Goal: Information Seeking & Learning: Learn about a topic

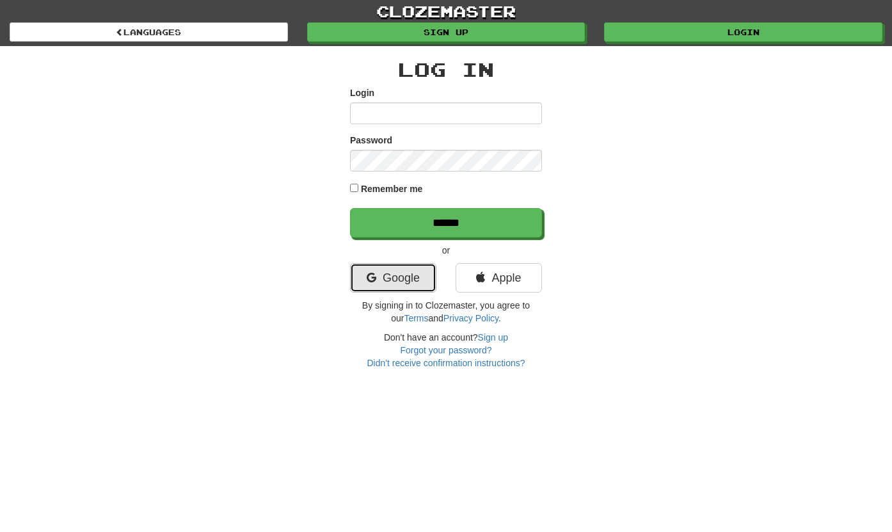
click at [403, 285] on link "Google" at bounding box center [393, 277] width 86 height 29
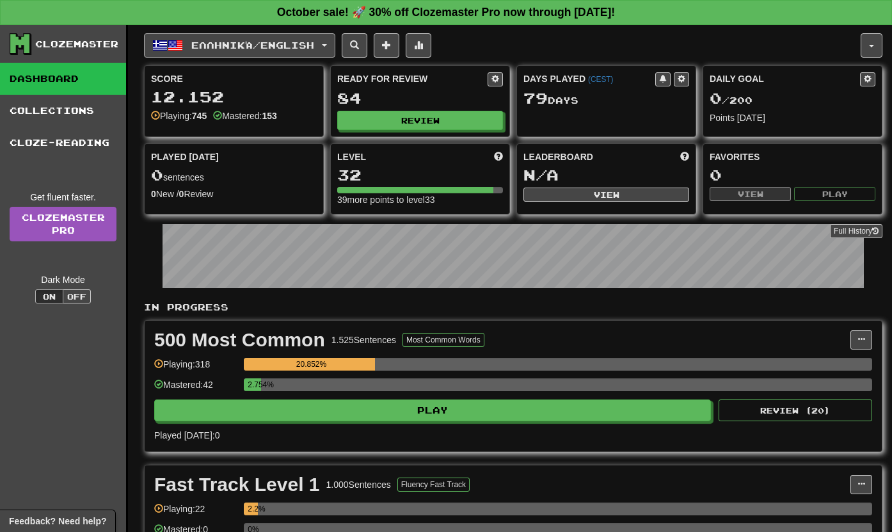
click at [325, 45] on button "Ελληνικά / English" at bounding box center [239, 45] width 191 height 24
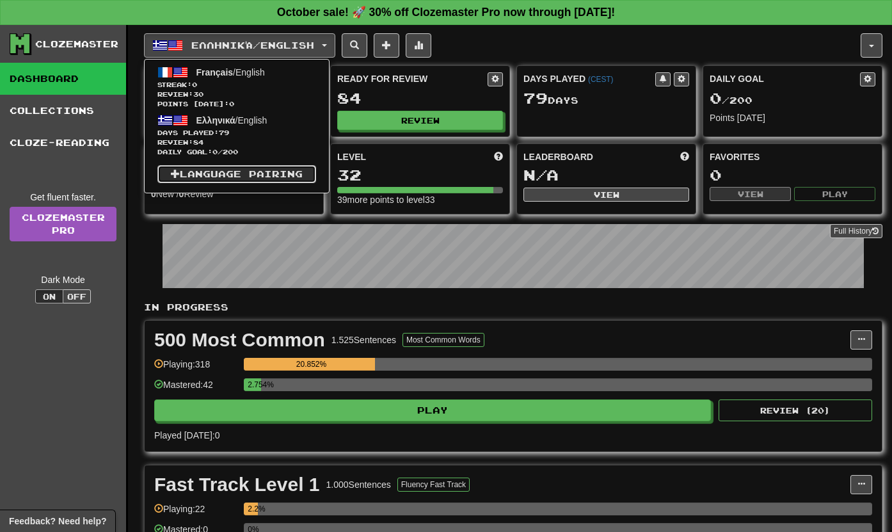
click at [274, 170] on link "Language Pairing" at bounding box center [236, 174] width 159 height 18
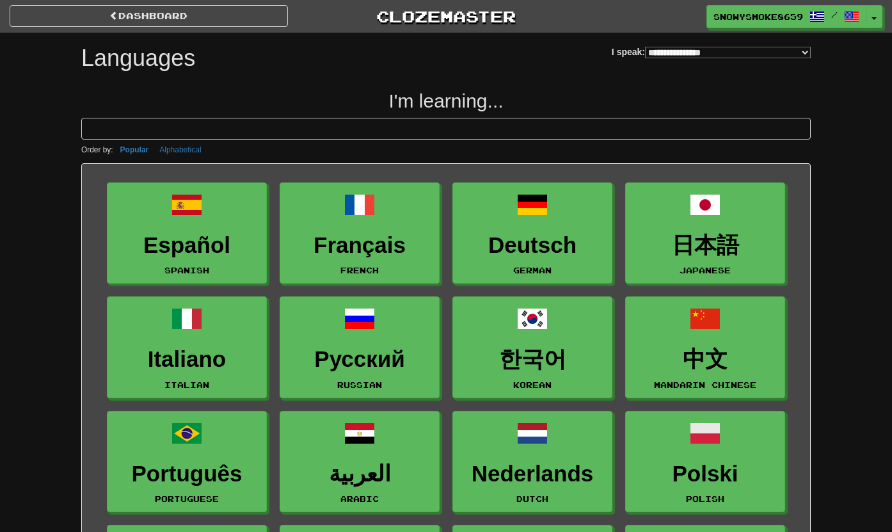
select select "*******"
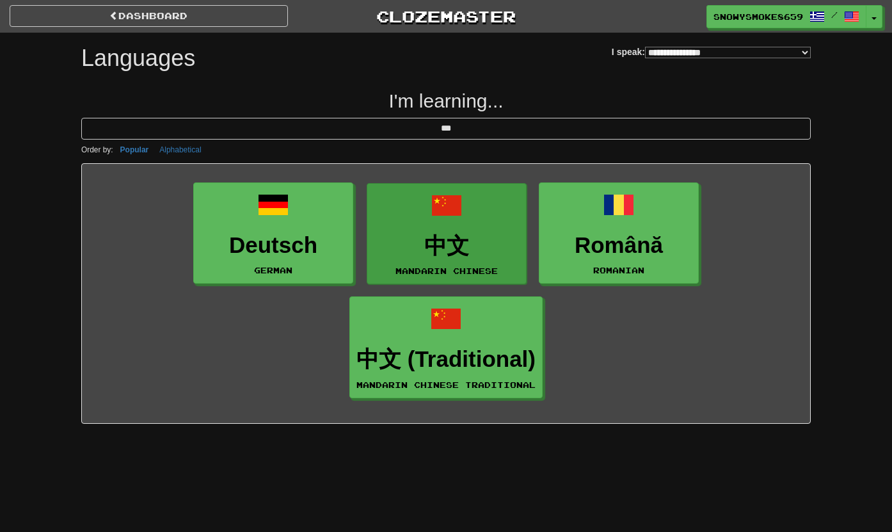
type input "***"
click at [446, 234] on h3 "中文" at bounding box center [447, 246] width 146 height 25
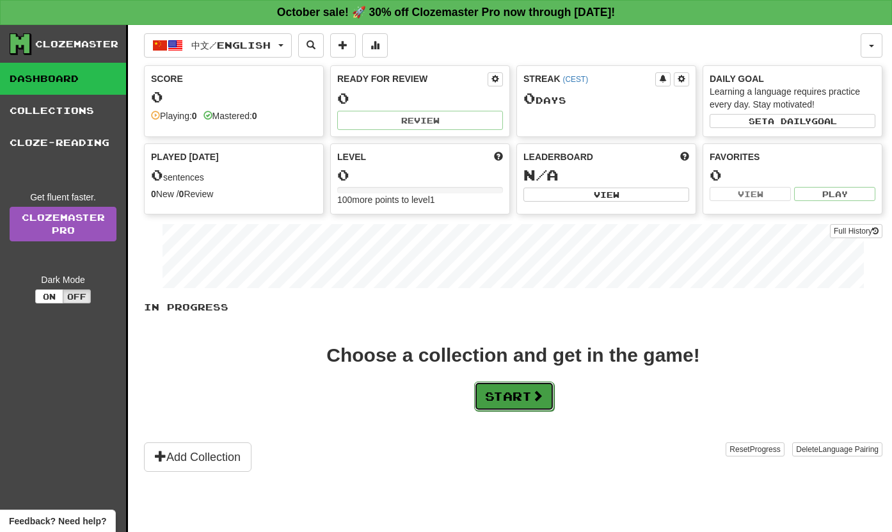
click at [481, 389] on button "Start" at bounding box center [514, 396] width 80 height 29
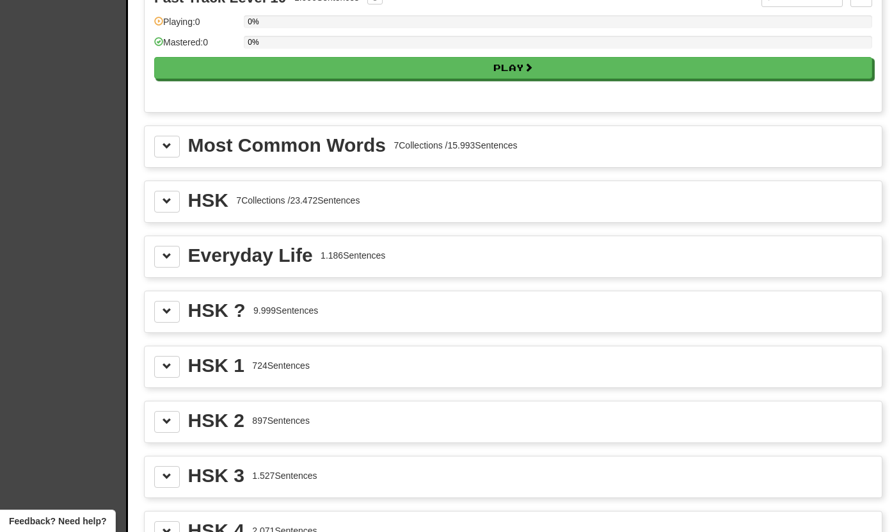
scroll to position [1367, 0]
click at [168, 199] on span at bounding box center [167, 201] width 9 height 9
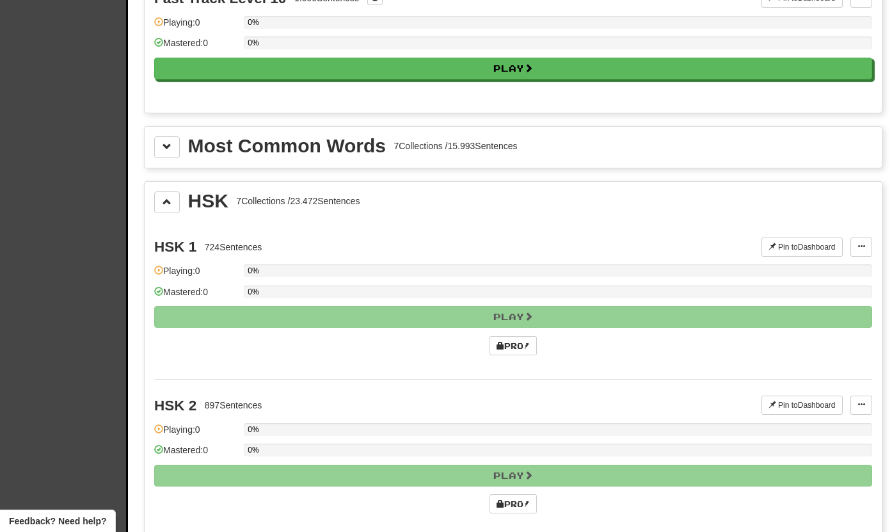
click at [206, 201] on div "HSK" at bounding box center [208, 200] width 40 height 19
copy div "HSK"
click at [218, 239] on div "HSK 1 724 Sentences" at bounding box center [457, 246] width 607 height 19
click at [167, 195] on button at bounding box center [167, 202] width 26 height 22
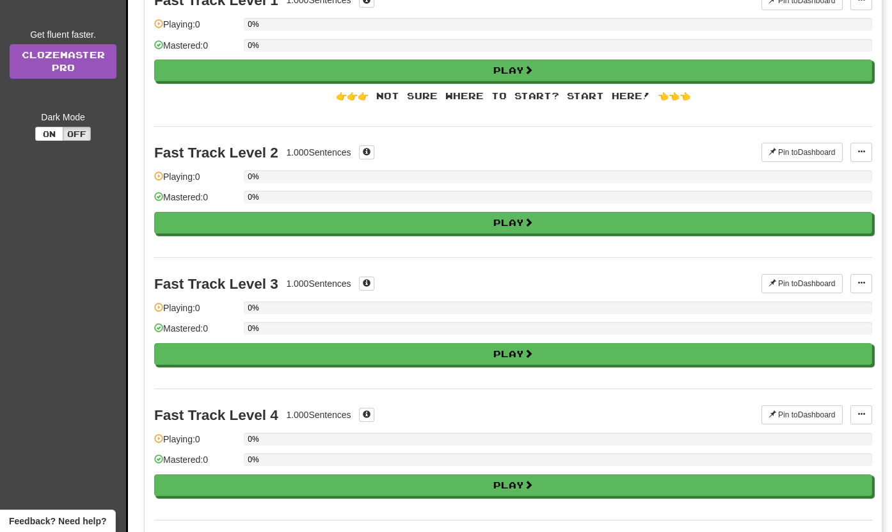
scroll to position [0, 0]
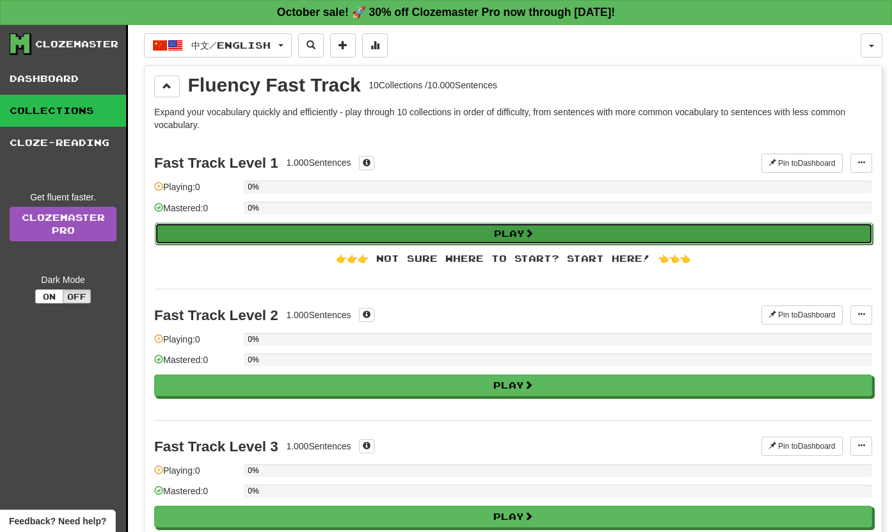
click at [205, 232] on button "Play" at bounding box center [514, 234] width 718 height 22
select select "**"
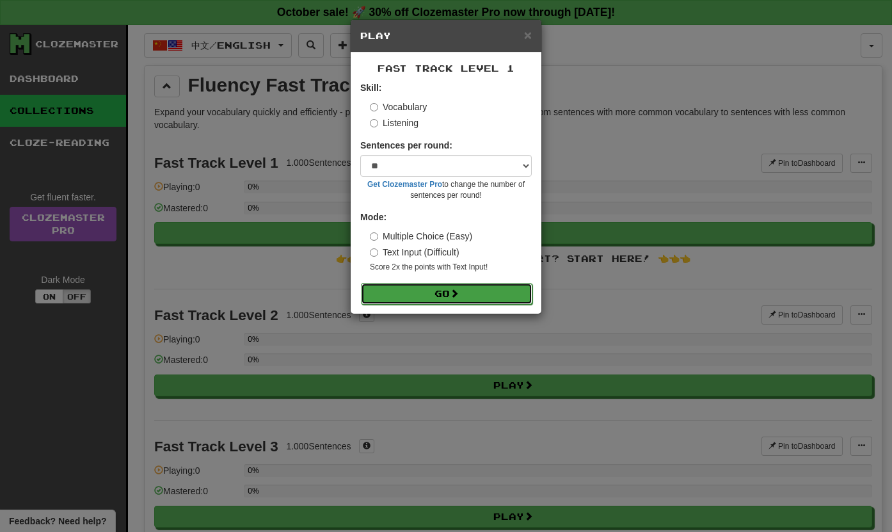
click at [403, 301] on button "Go" at bounding box center [447, 294] width 172 height 22
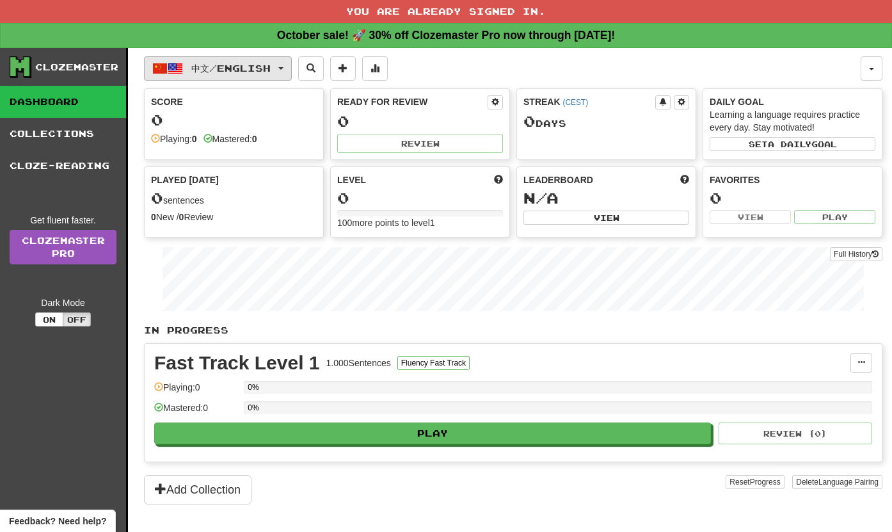
click at [271, 63] on span "中文 / English" at bounding box center [230, 68] width 79 height 11
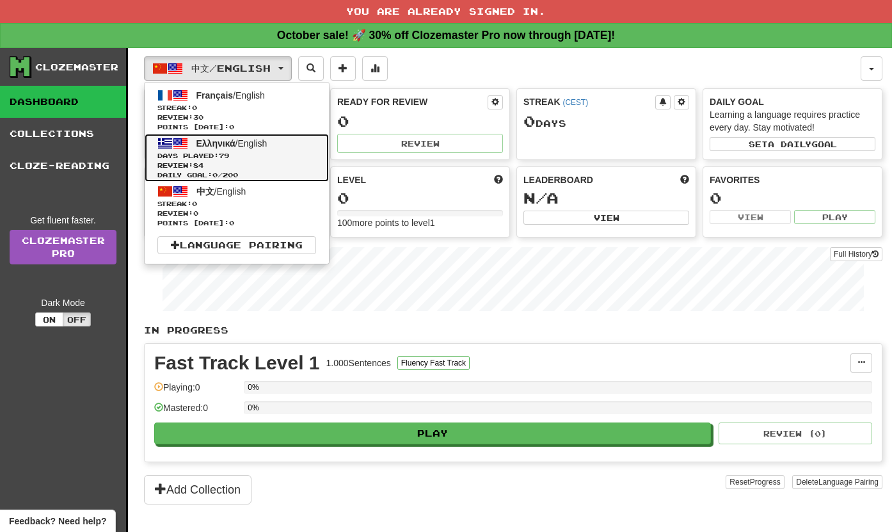
click at [264, 159] on span "Days Played: 79" at bounding box center [236, 156] width 159 height 10
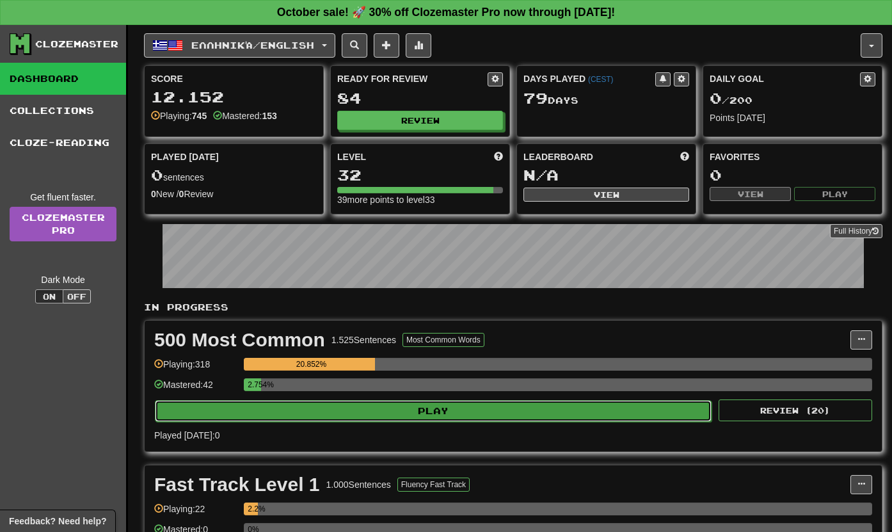
click at [369, 405] on button "Play" at bounding box center [433, 411] width 557 height 22
select select "**"
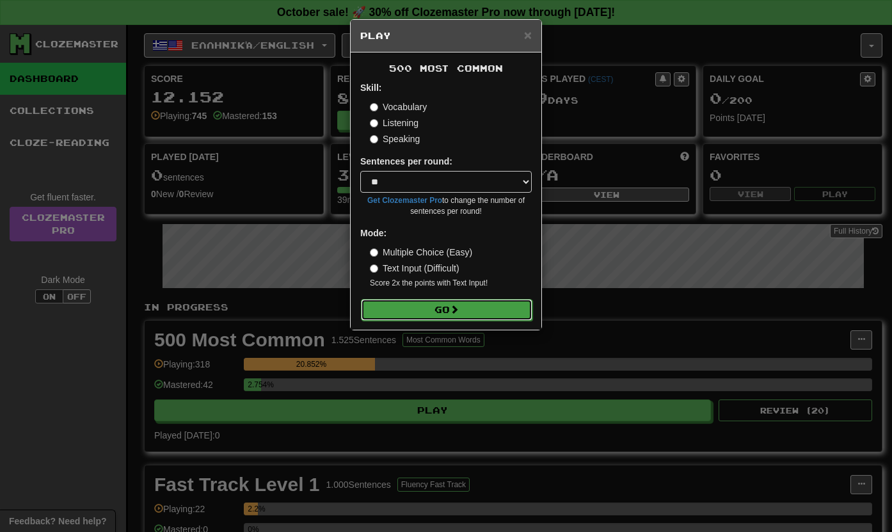
click at [448, 318] on button "Go" at bounding box center [447, 310] width 172 height 22
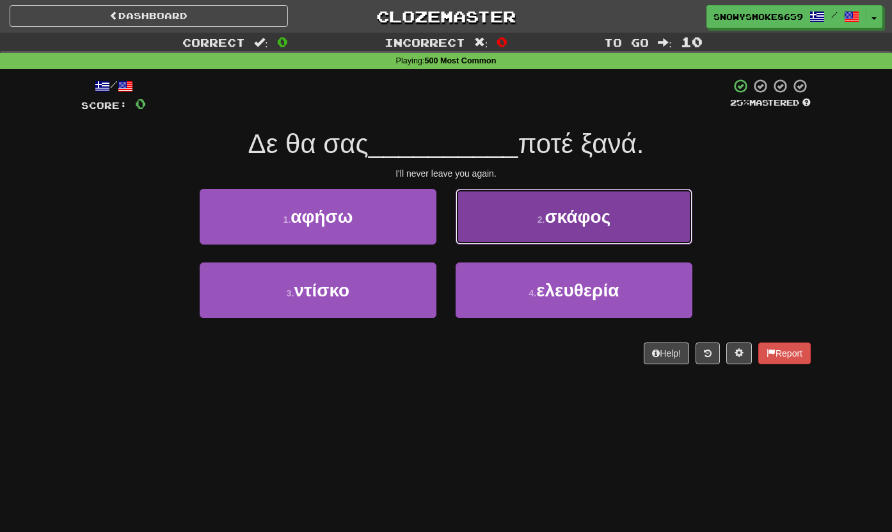
click at [501, 229] on button "2 . σκάφος" at bounding box center [574, 217] width 237 height 56
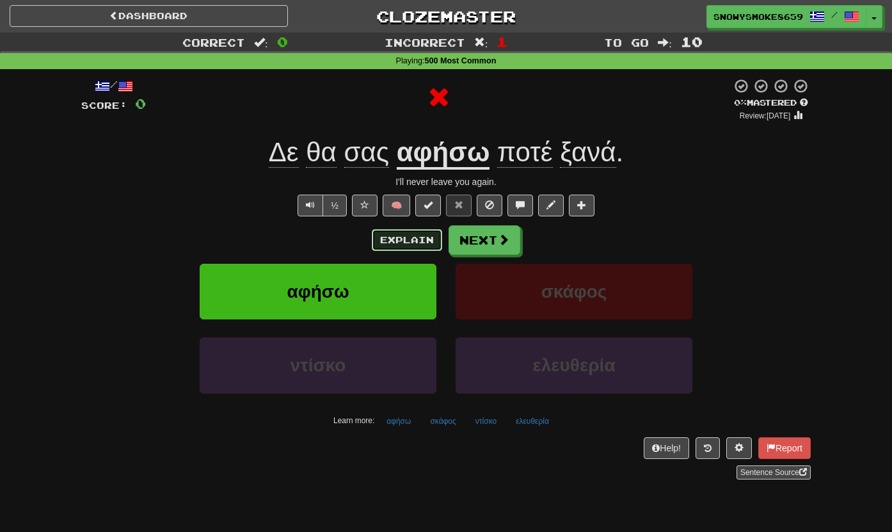
click at [395, 235] on button "Explain" at bounding box center [407, 240] width 70 height 22
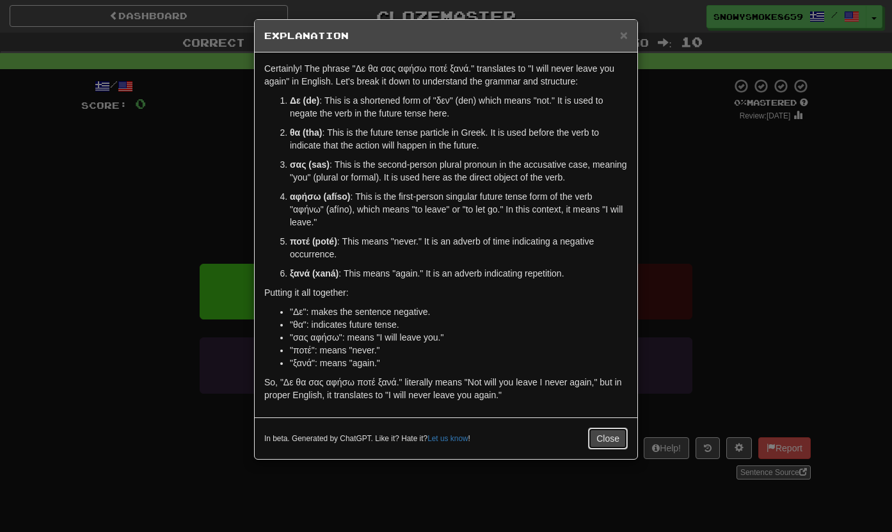
click at [603, 428] on button "Close" at bounding box center [608, 439] width 40 height 22
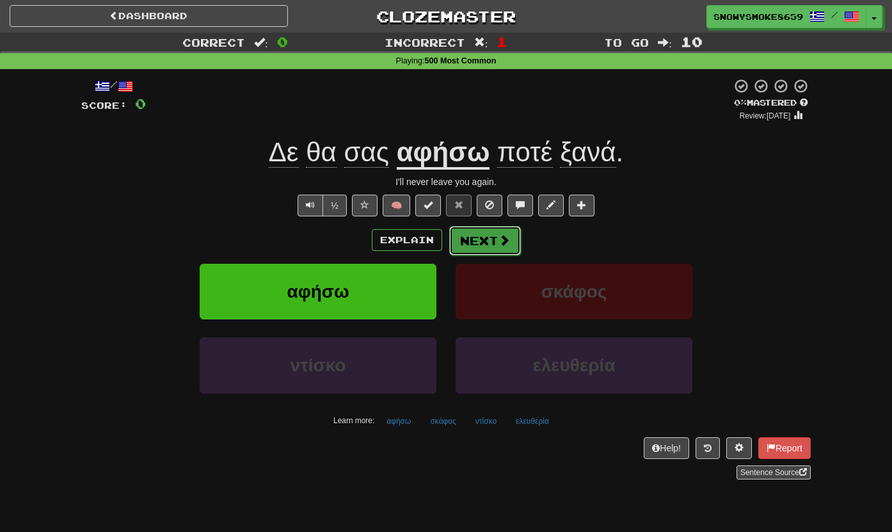
click at [506, 246] on span at bounding box center [505, 240] width 12 height 12
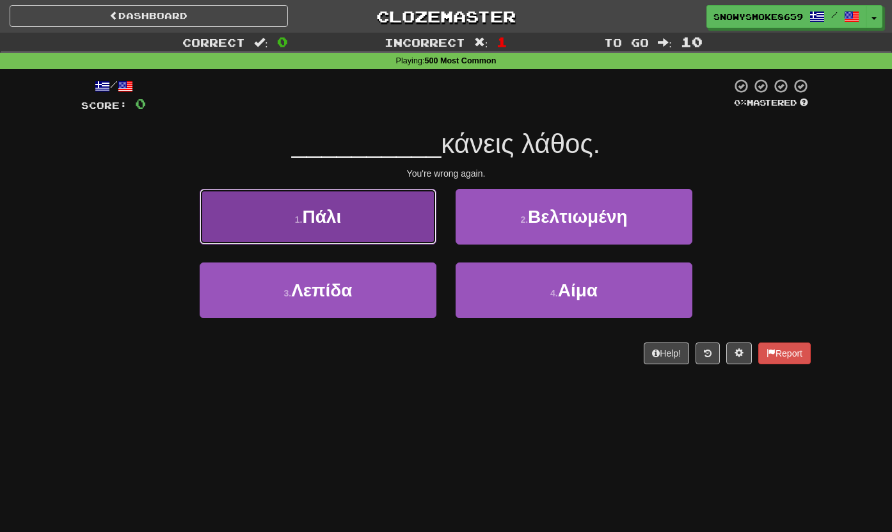
click at [431, 227] on button "1 . Πάλι" at bounding box center [318, 217] width 237 height 56
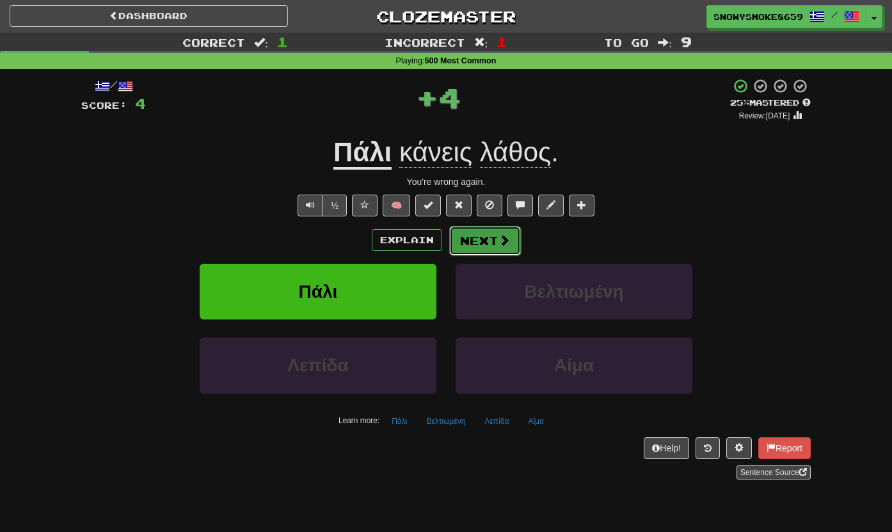
click at [476, 233] on button "Next" at bounding box center [485, 240] width 72 height 29
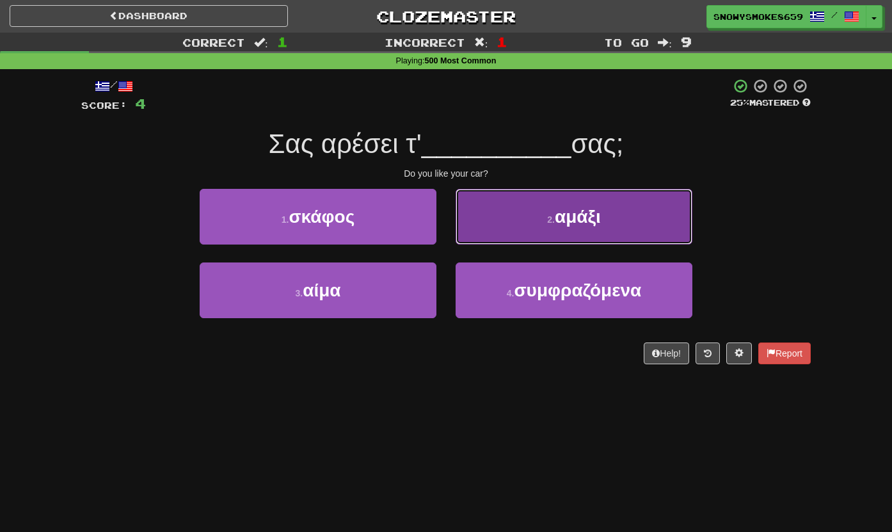
click at [510, 191] on button "2 . αμάξι" at bounding box center [574, 217] width 237 height 56
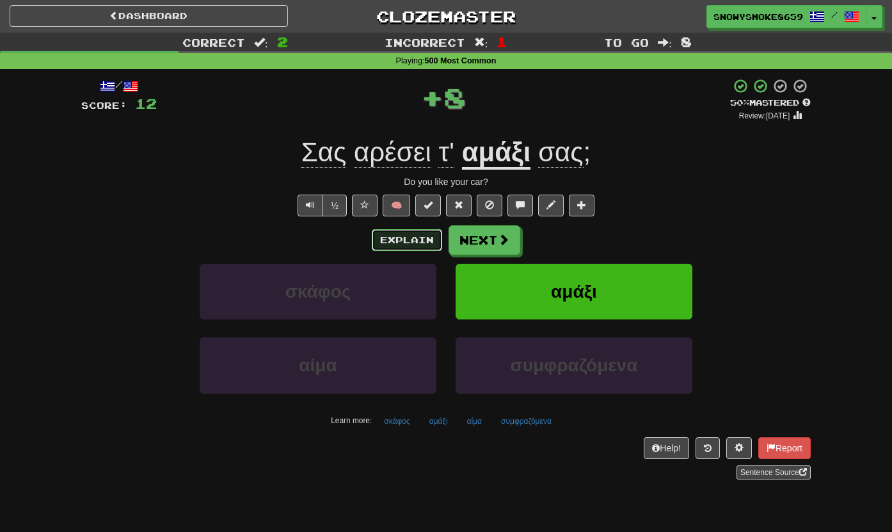
click at [415, 245] on button "Explain" at bounding box center [407, 240] width 70 height 22
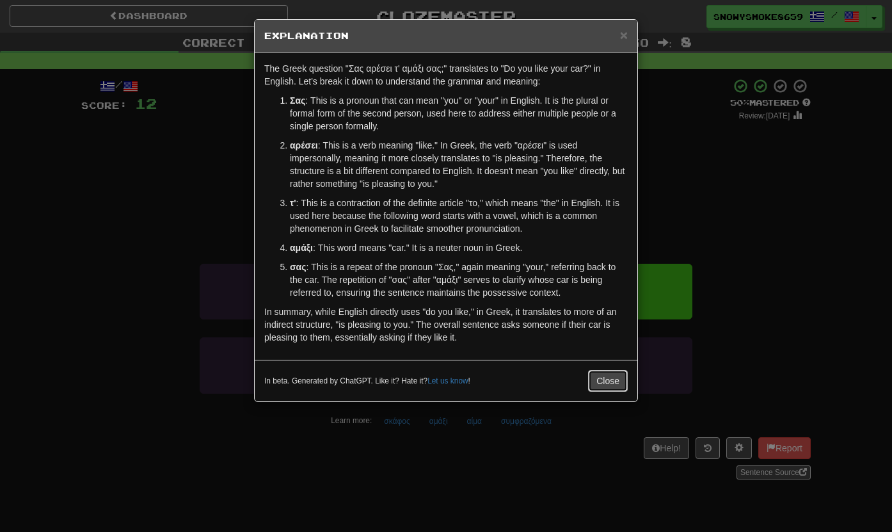
click at [596, 378] on button "Close" at bounding box center [608, 381] width 40 height 22
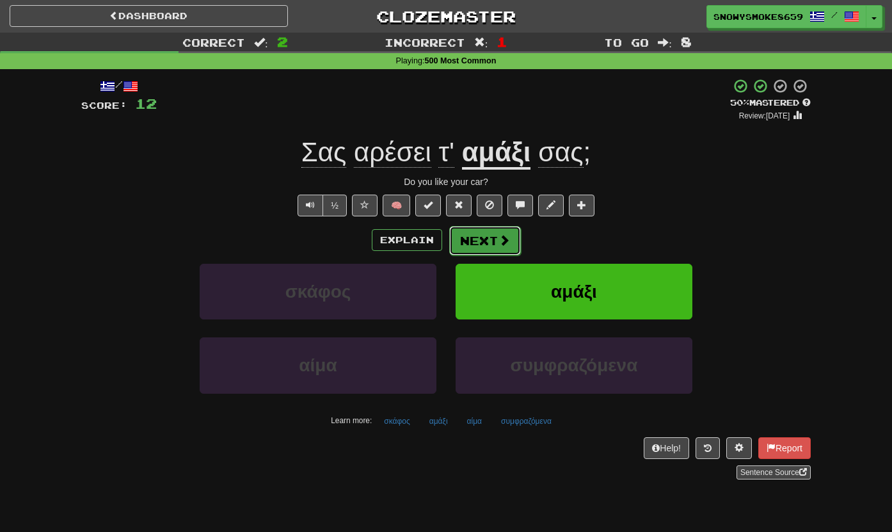
click at [504, 243] on span at bounding box center [505, 240] width 12 height 12
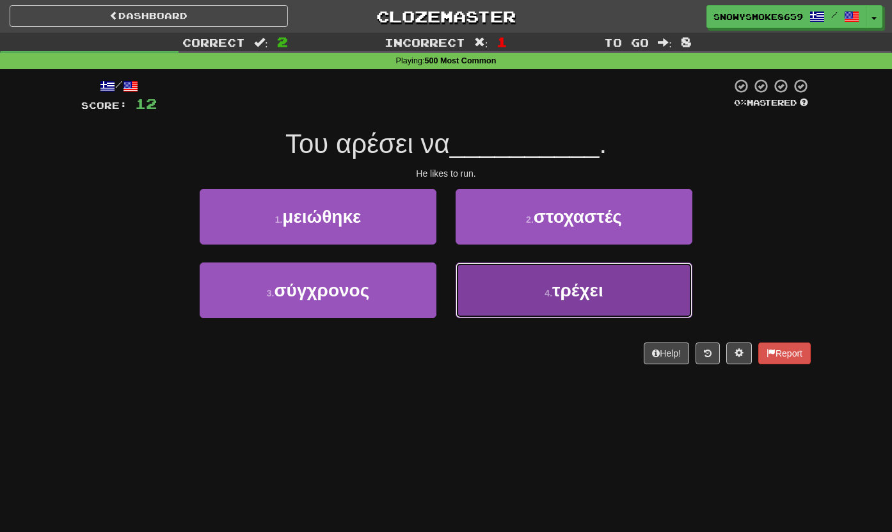
click at [511, 268] on button "4 . τρέχει" at bounding box center [574, 290] width 237 height 56
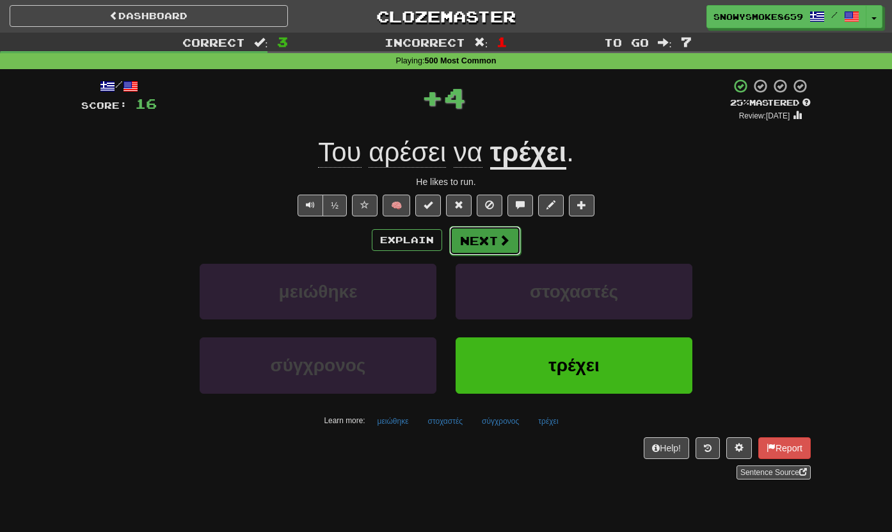
click at [494, 247] on button "Next" at bounding box center [485, 240] width 72 height 29
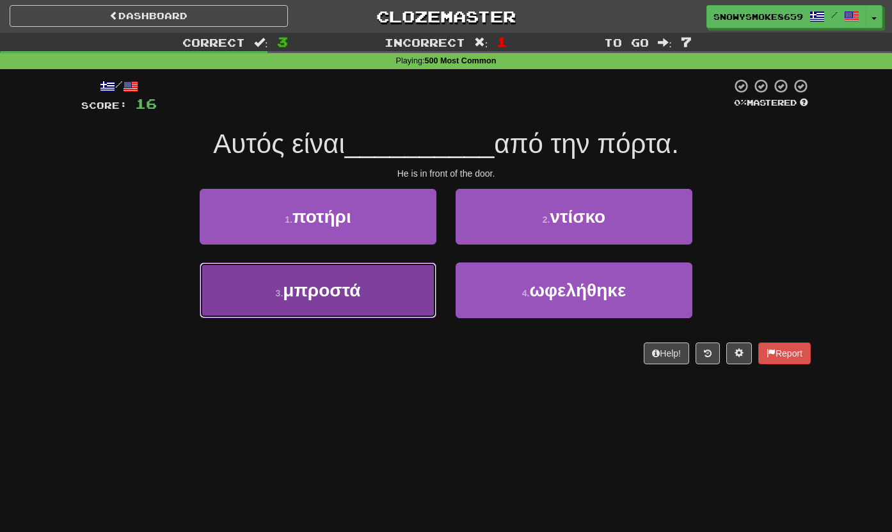
click at [410, 273] on button "3 . μπροστά" at bounding box center [318, 290] width 237 height 56
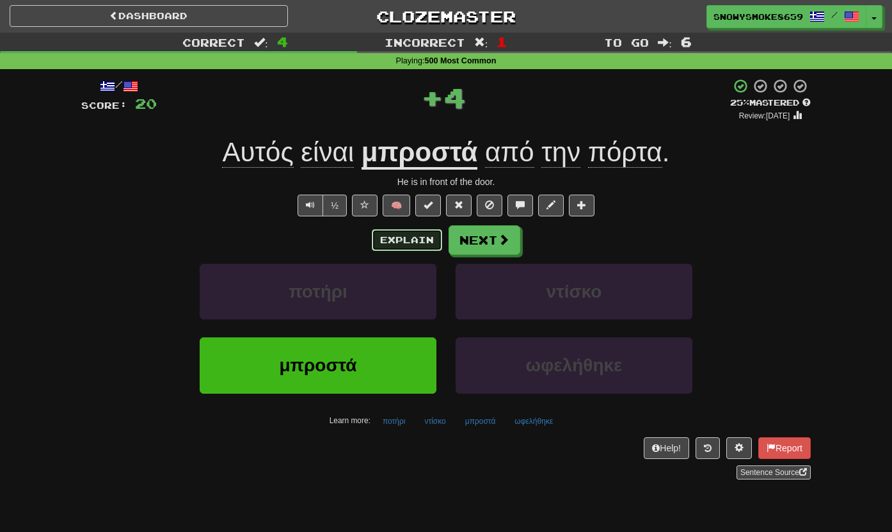
click at [415, 234] on button "Explain" at bounding box center [407, 240] width 70 height 22
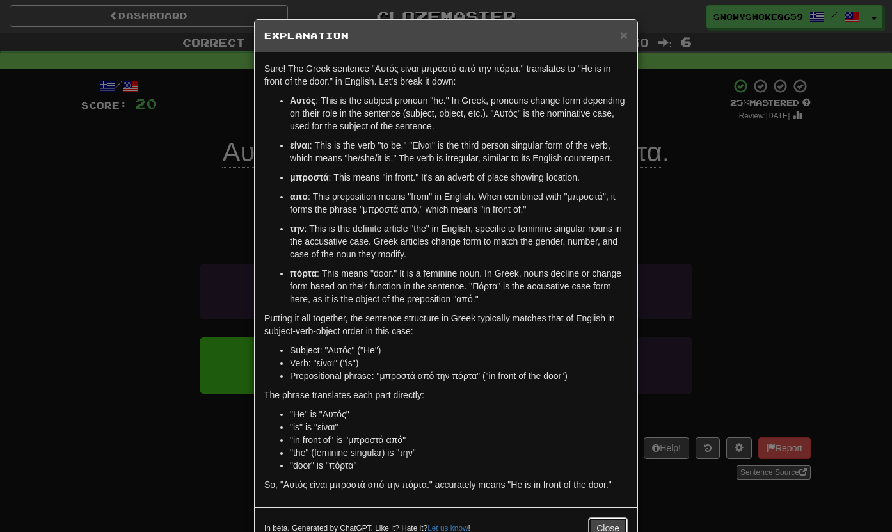
click at [602, 519] on button "Close" at bounding box center [608, 528] width 40 height 22
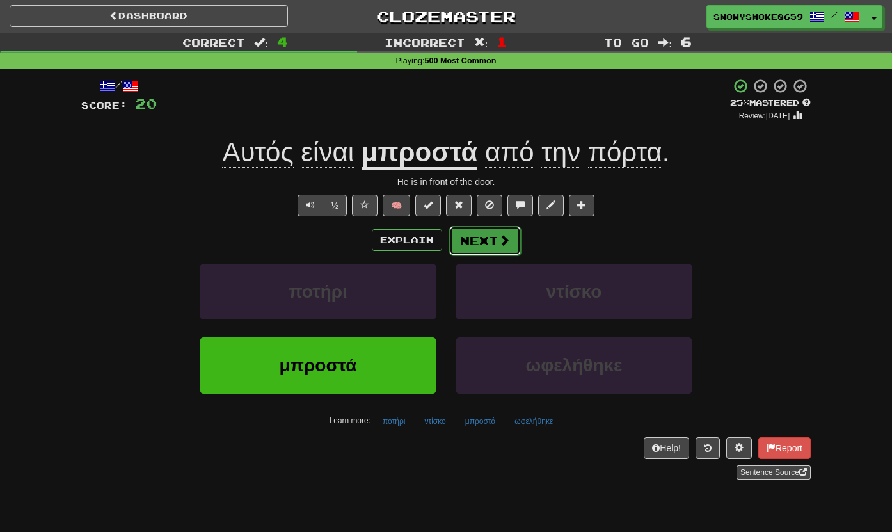
click at [492, 246] on button "Next" at bounding box center [485, 240] width 72 height 29
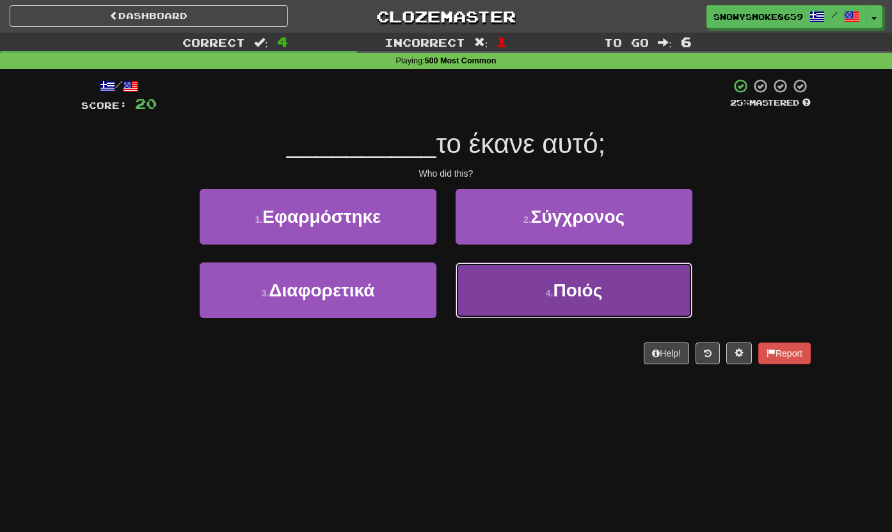
click at [490, 278] on button "4 . Ποιός" at bounding box center [574, 290] width 237 height 56
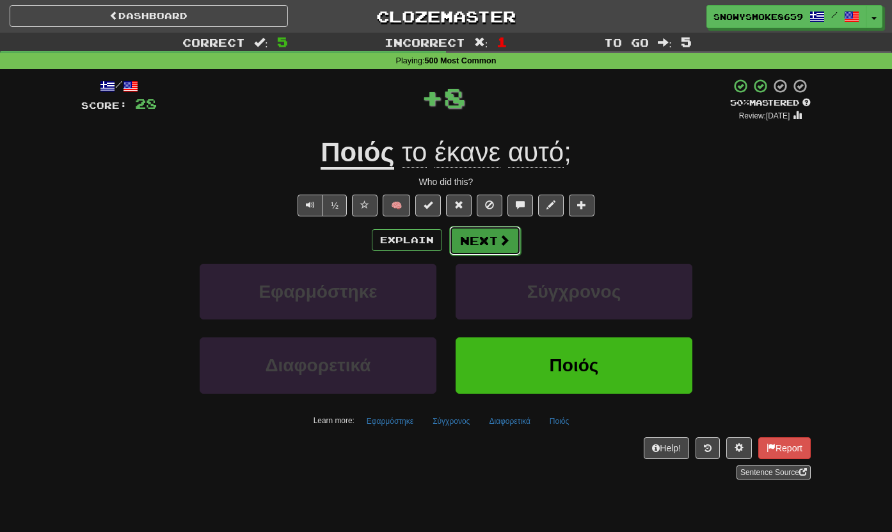
click at [477, 243] on button "Next" at bounding box center [485, 240] width 72 height 29
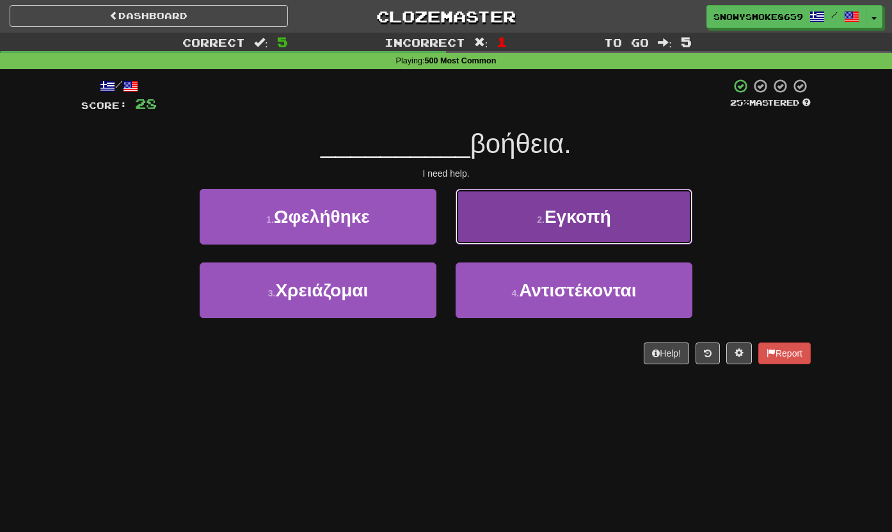
click at [497, 235] on button "2 . Εγκοπή" at bounding box center [574, 217] width 237 height 56
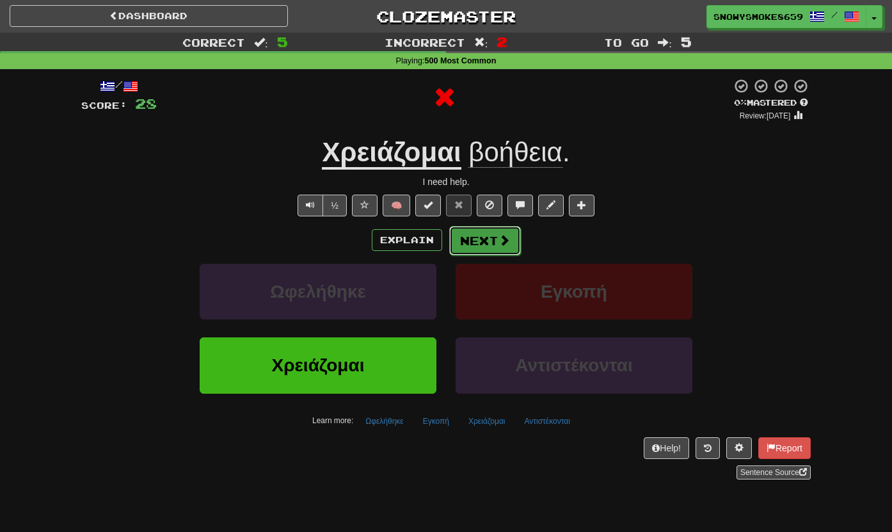
click at [460, 242] on button "Next" at bounding box center [485, 240] width 72 height 29
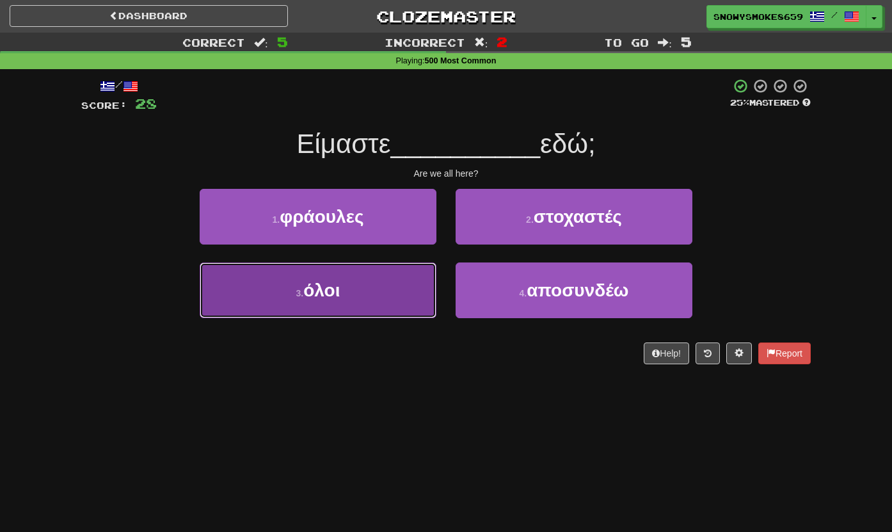
click at [380, 305] on button "3 . όλοι" at bounding box center [318, 290] width 237 height 56
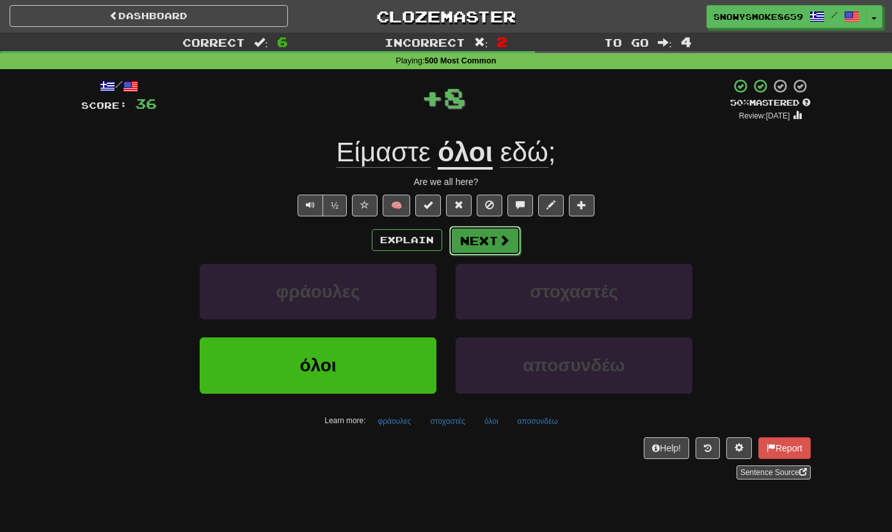
click at [472, 250] on button "Next" at bounding box center [485, 240] width 72 height 29
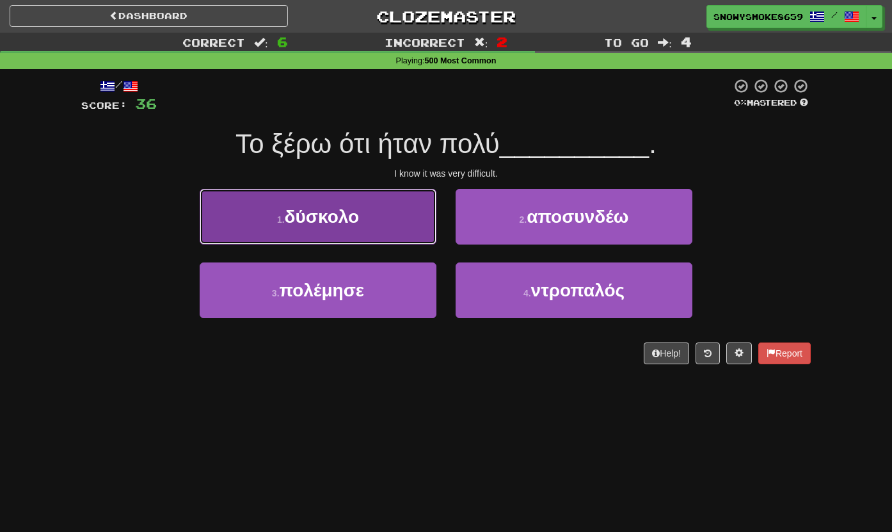
click at [417, 236] on button "1 . δύσκολο" at bounding box center [318, 217] width 237 height 56
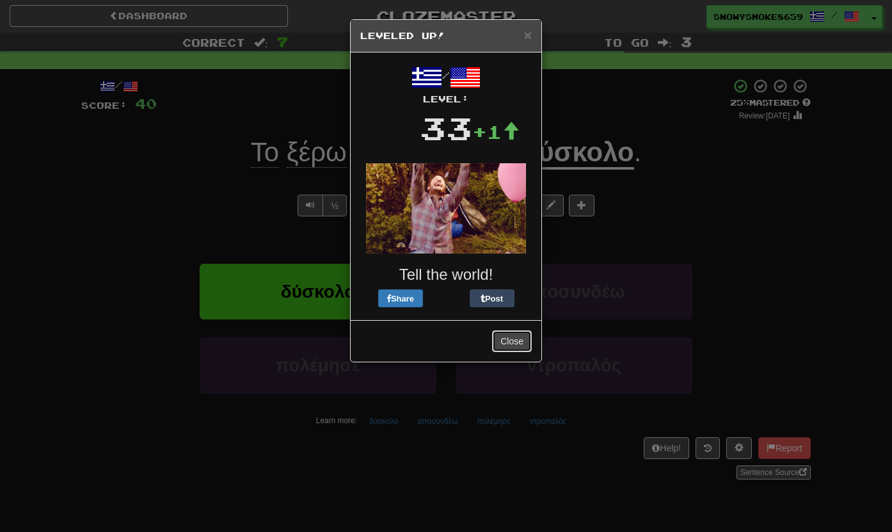
click at [521, 346] on button "Close" at bounding box center [512, 341] width 40 height 22
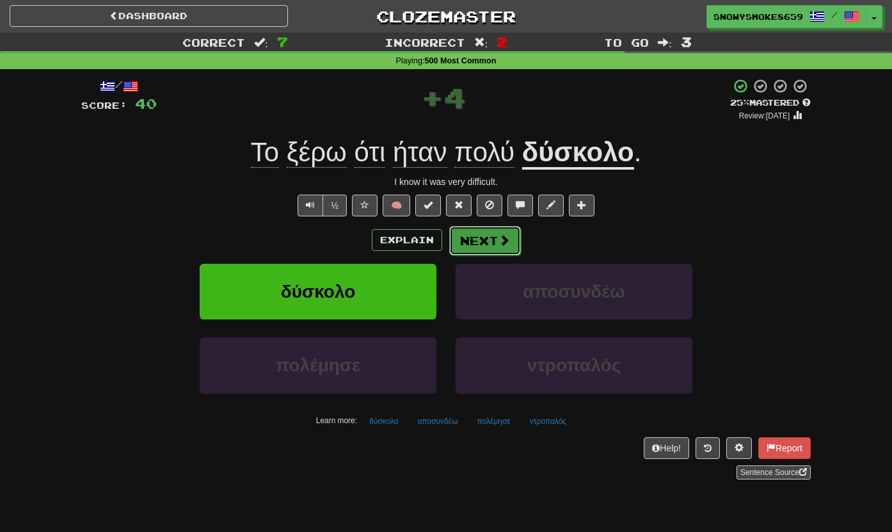
click at [499, 236] on span at bounding box center [505, 240] width 12 height 12
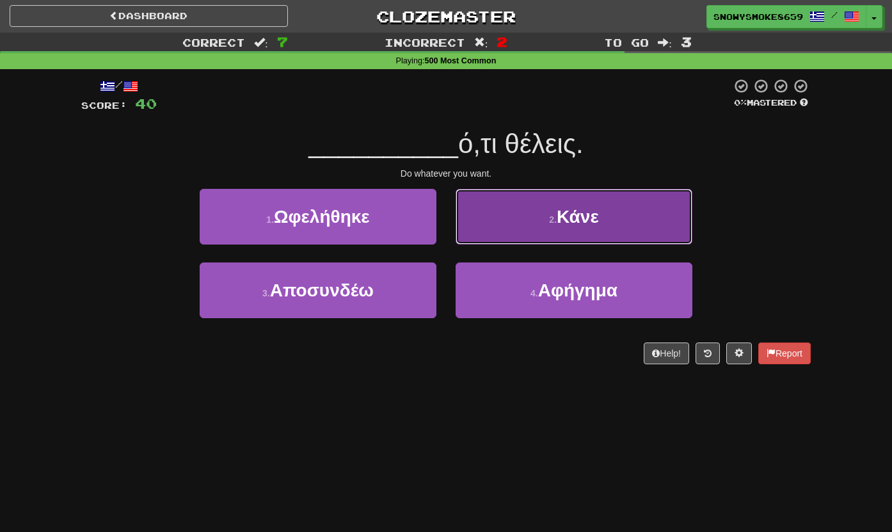
click at [488, 230] on button "2 . Κάνε" at bounding box center [574, 217] width 237 height 56
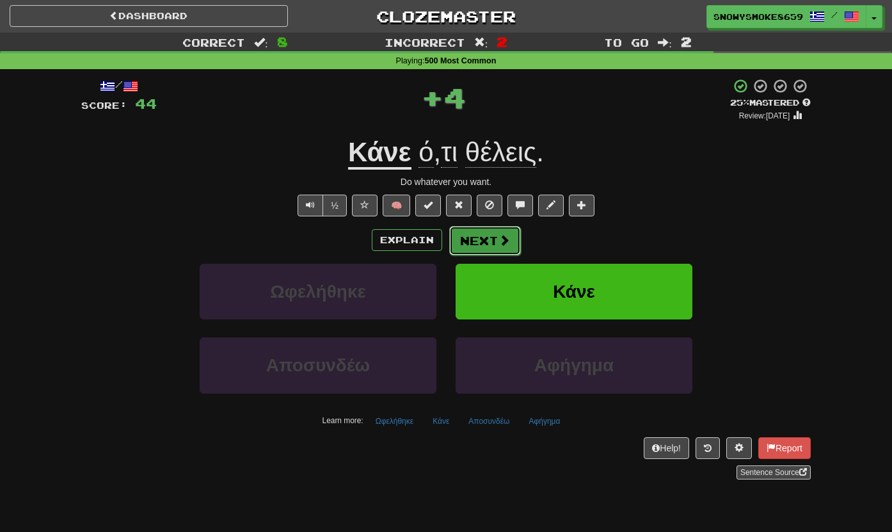
click at [487, 232] on button "Next" at bounding box center [485, 240] width 72 height 29
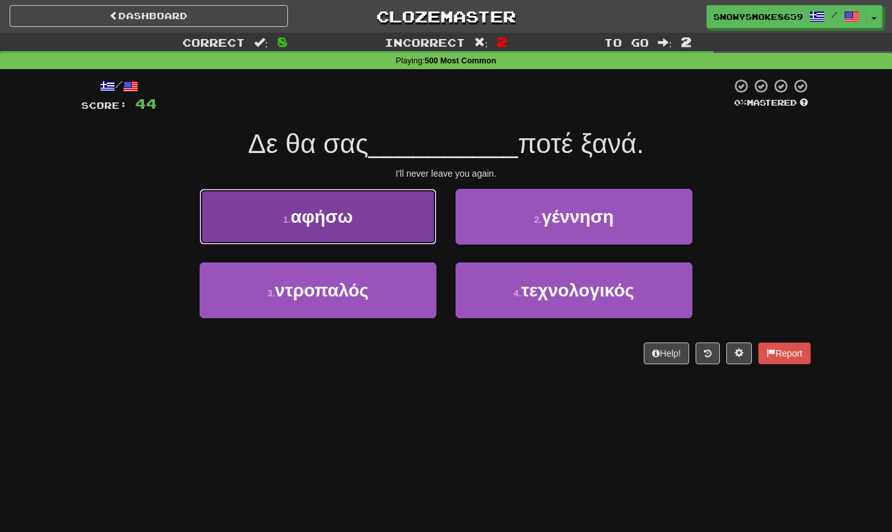
click at [387, 226] on button "1 . αφήσω" at bounding box center [318, 217] width 237 height 56
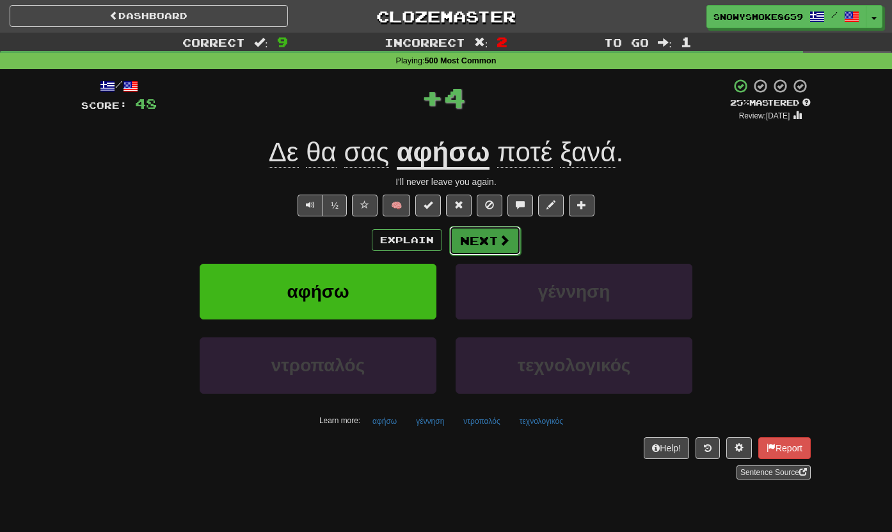
click at [501, 242] on span at bounding box center [505, 240] width 12 height 12
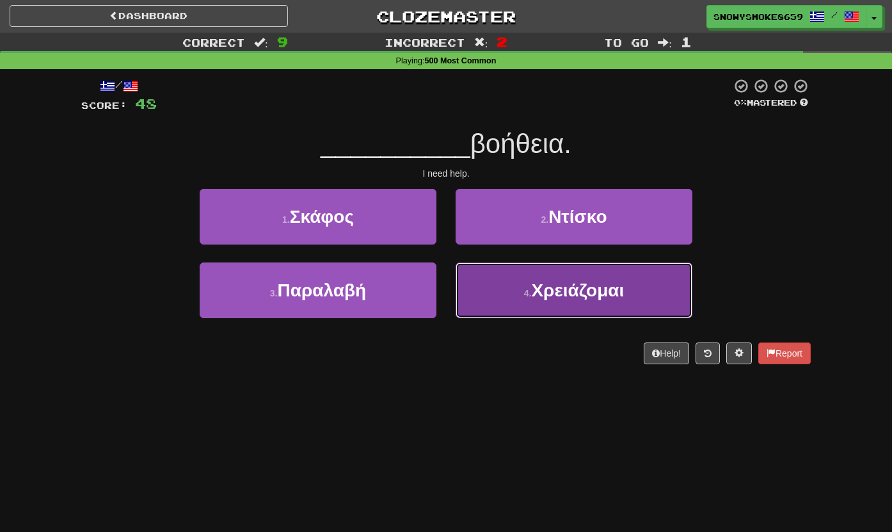
click at [487, 273] on button "4 . Χρειάζομαι" at bounding box center [574, 290] width 237 height 56
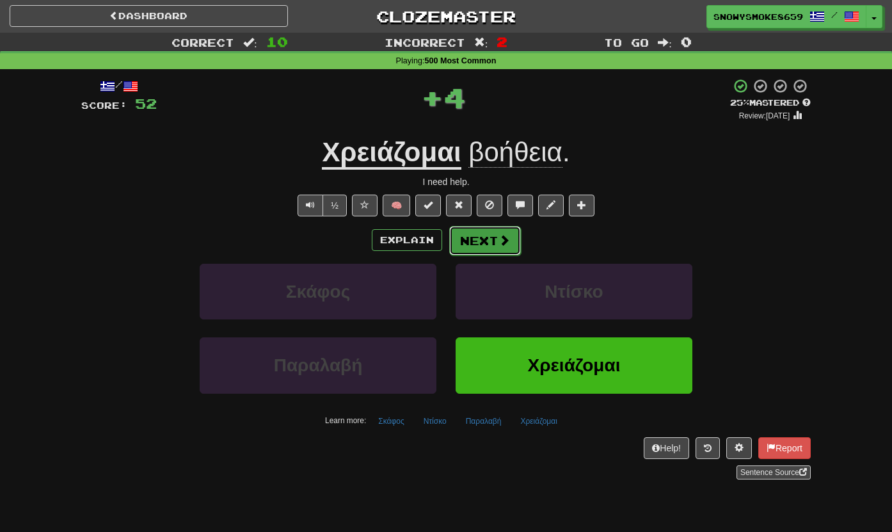
click at [486, 252] on button "Next" at bounding box center [485, 240] width 72 height 29
